Goal: Check status: Check status

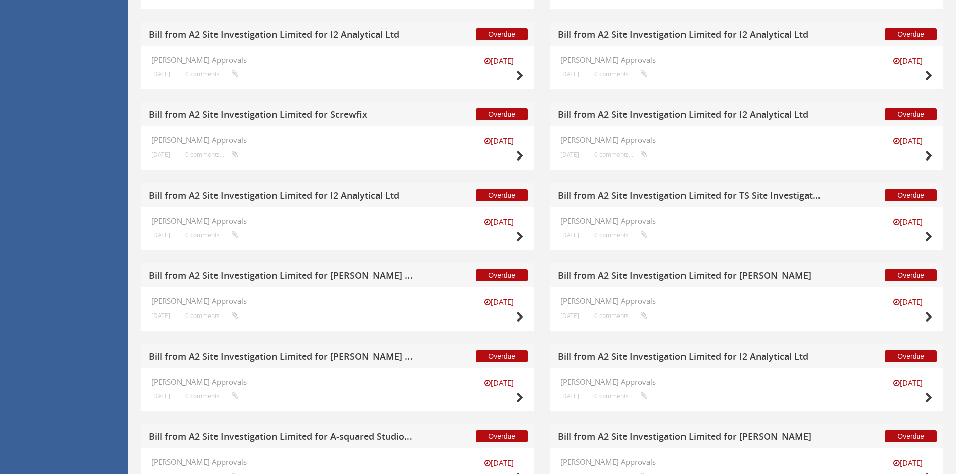
scroll to position [602, 0]
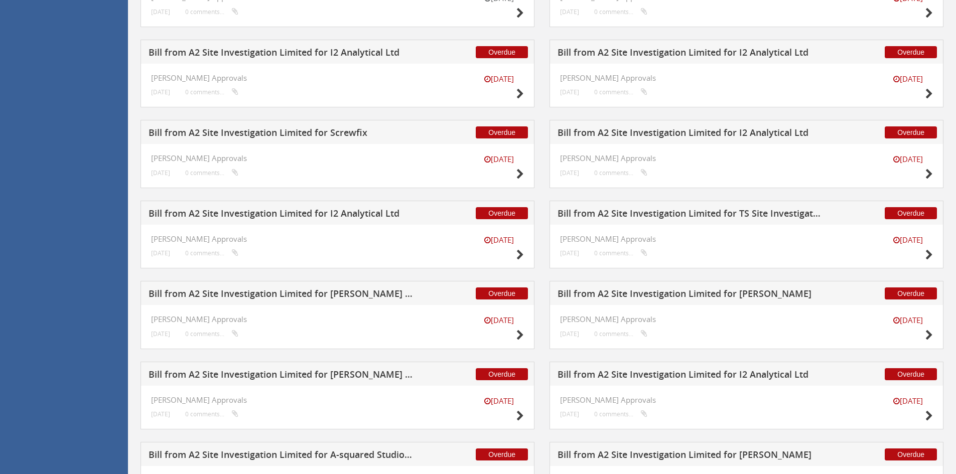
click at [632, 218] on h5 "Bill from A2 Site Investigation Limited for TS Site Investigation Ltd" at bounding box center [689, 215] width 264 height 13
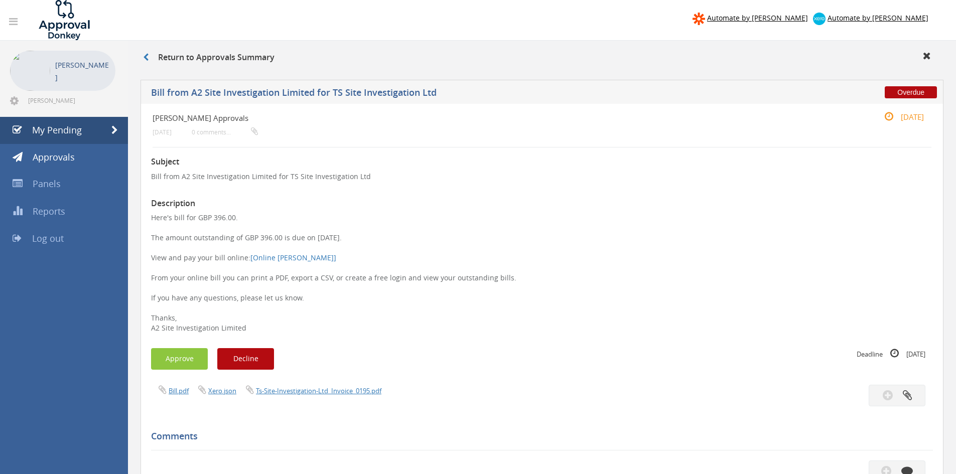
click at [164, 57] on h3 "Return to Approvals Summary" at bounding box center [208, 57] width 131 height 9
click at [140, 53] on div "Return to Approvals Summary" at bounding box center [541, 59] width 813 height 17
click at [144, 56] on icon at bounding box center [146, 57] width 6 height 8
click at [50, 115] on li "[PERSON_NAME] [PERSON_NAME][EMAIL_ADDRESS][PERSON_NAME][DOMAIN_NAME]" at bounding box center [64, 79] width 128 height 76
click at [46, 131] on span "My Pending" at bounding box center [57, 130] width 50 height 12
